Goal: Information Seeking & Learning: Understand process/instructions

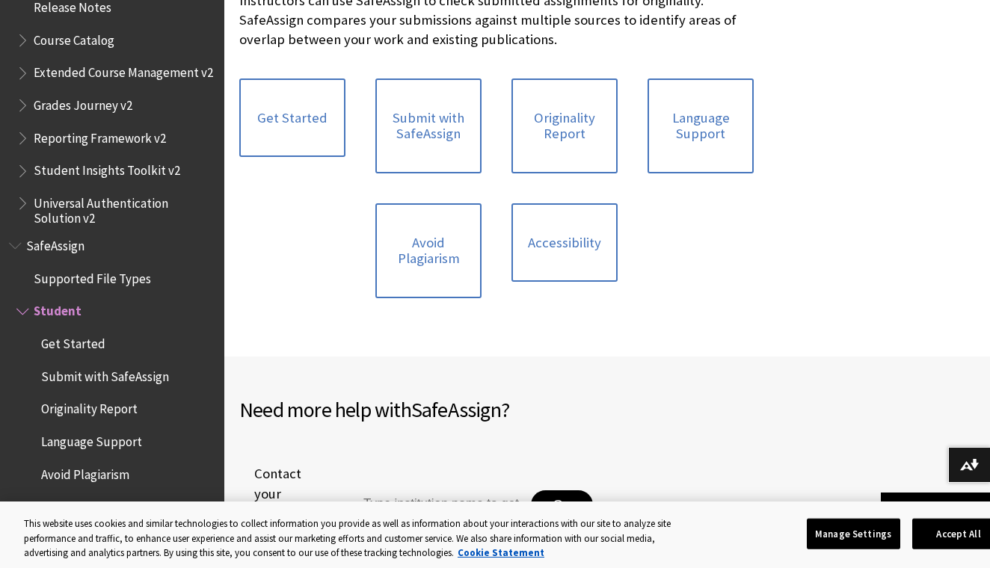
scroll to position [328, 0]
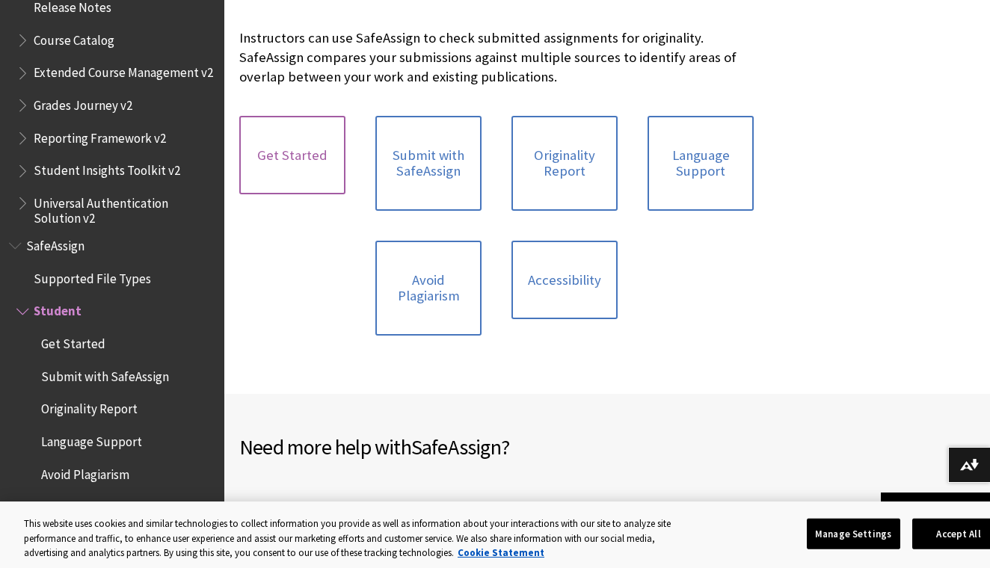
click at [291, 159] on link "Get Started" at bounding box center [292, 155] width 106 height 79
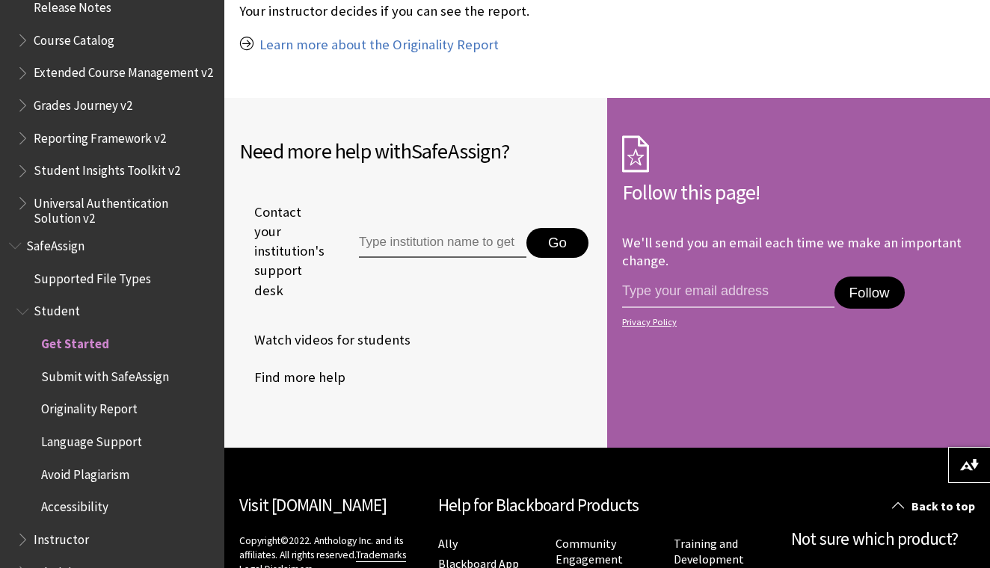
scroll to position [1471, 0]
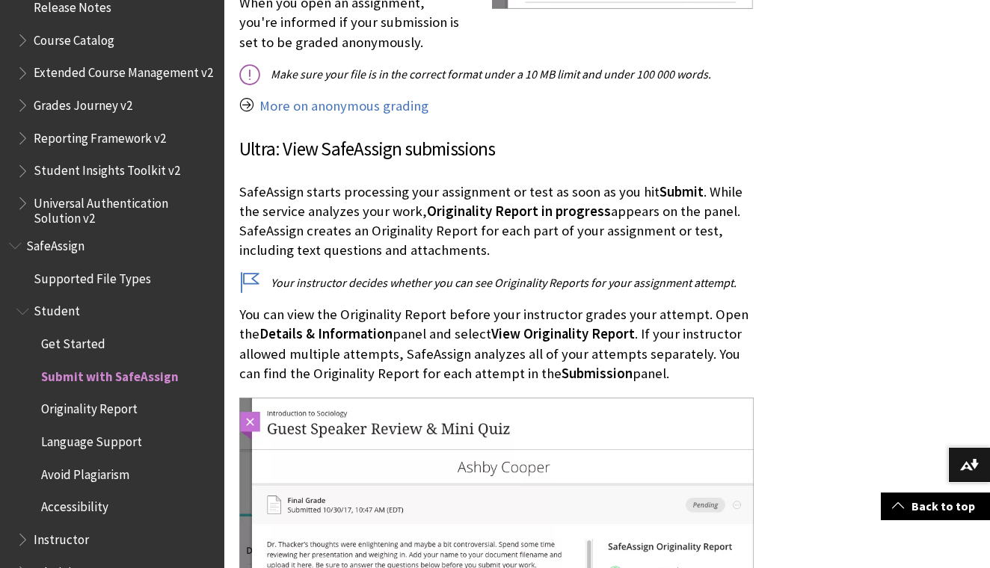
scroll to position [2196, 0]
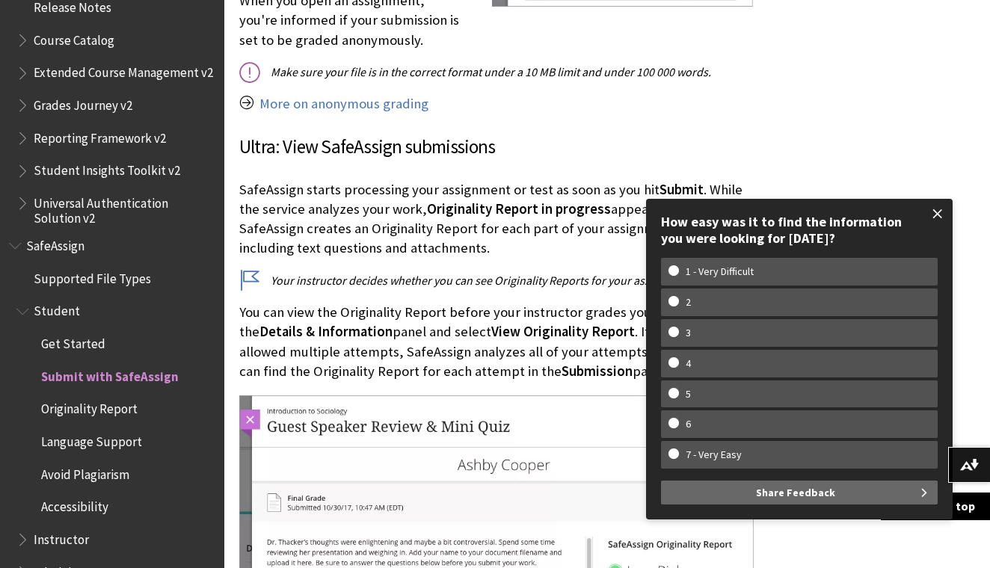
click at [942, 218] on span at bounding box center [937, 213] width 31 height 31
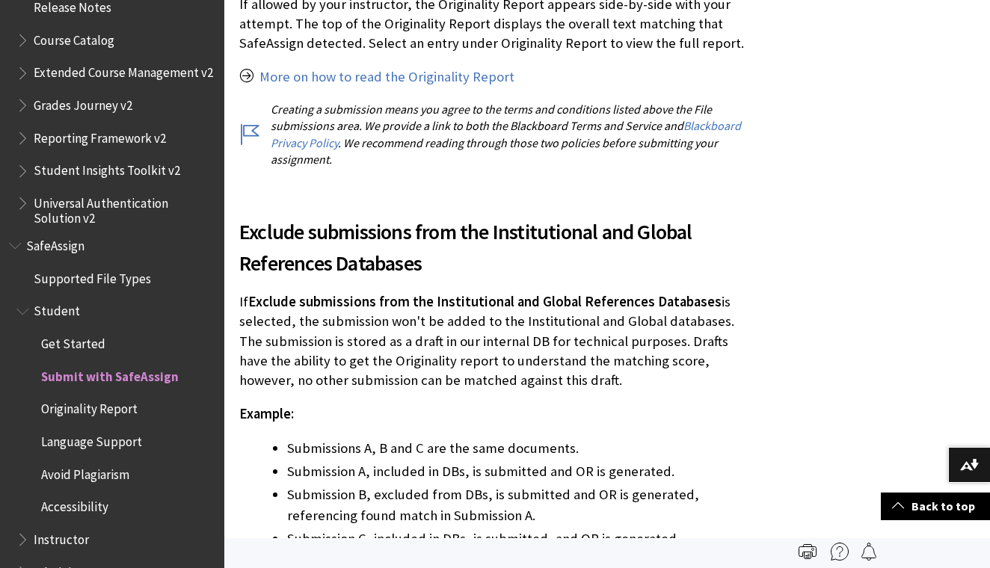
scroll to position [3074, 0]
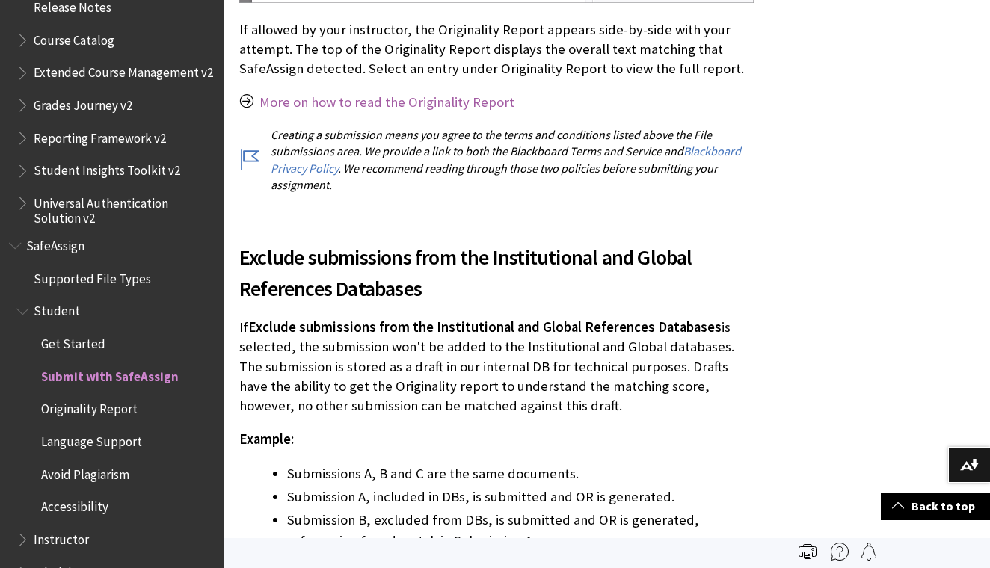
click at [358, 97] on link "More on how to read the Originality Report" at bounding box center [387, 102] width 255 height 18
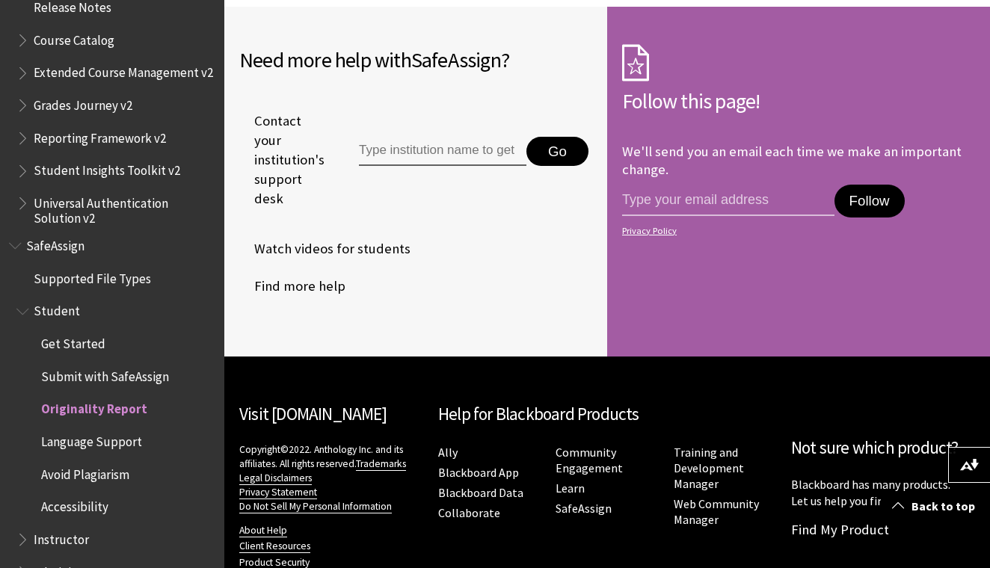
scroll to position [5258, 0]
